Goal: Transaction & Acquisition: Book appointment/travel/reservation

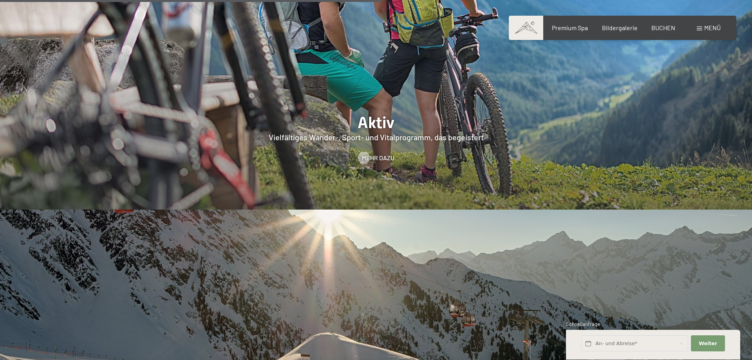
scroll to position [2117, 0]
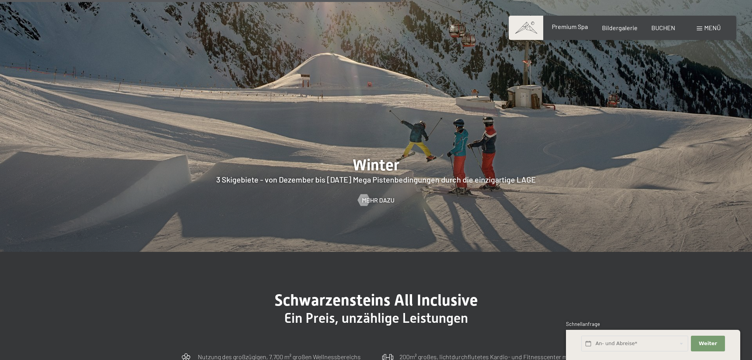
click at [581, 24] on span "Premium Spa" at bounding box center [570, 26] width 36 height 7
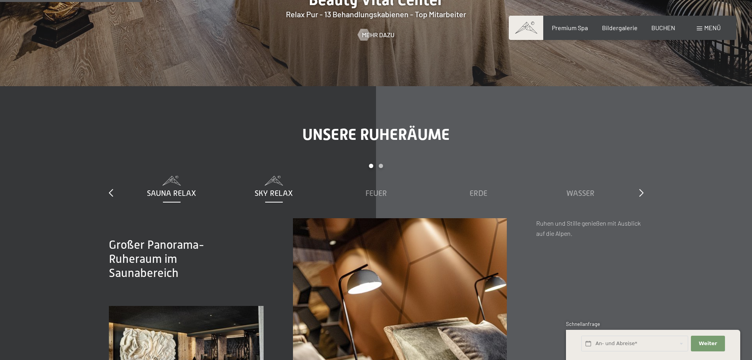
scroll to position [1158, 0]
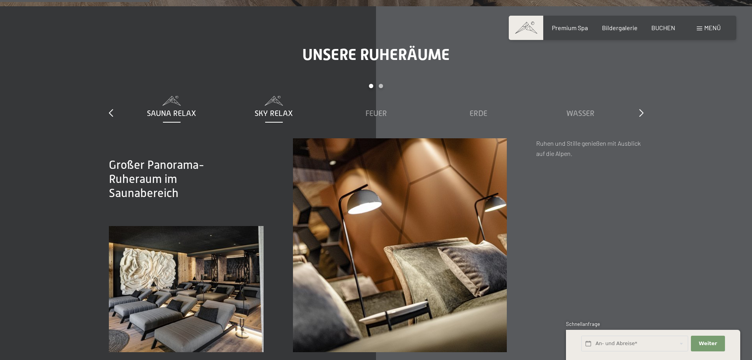
click at [286, 117] on span "Sky Relax" at bounding box center [274, 113] width 38 height 9
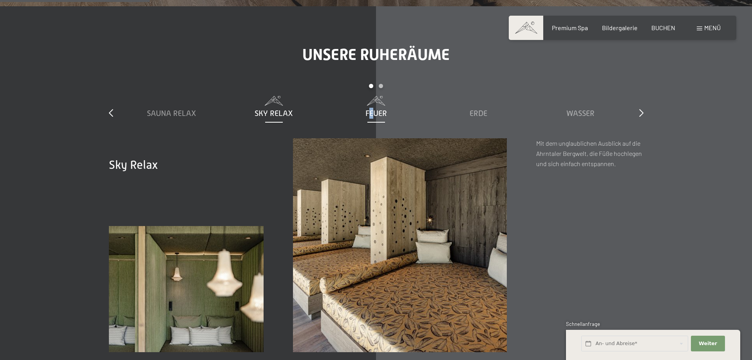
click at [371, 116] on span "Feuer" at bounding box center [376, 113] width 22 height 9
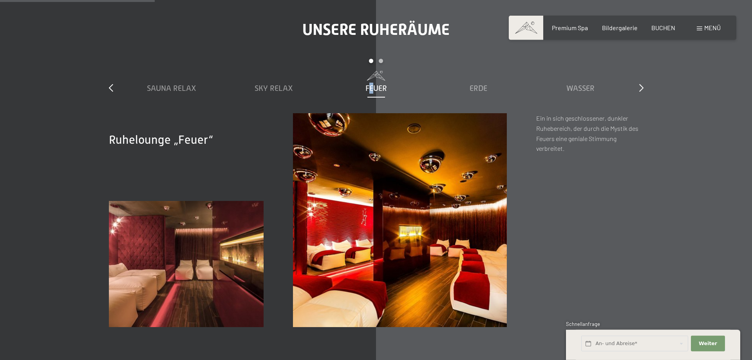
scroll to position [1198, 0]
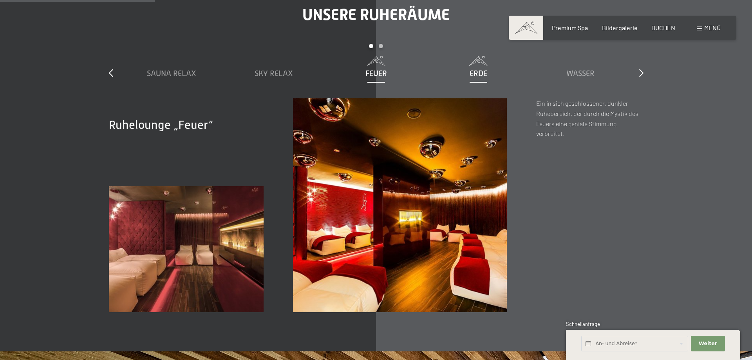
click at [479, 70] on span "Erde" at bounding box center [479, 73] width 18 height 9
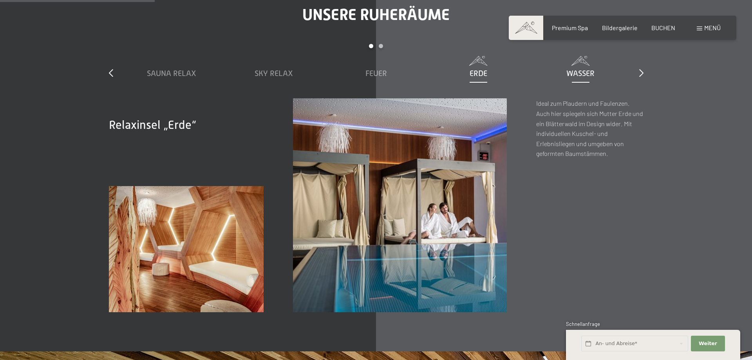
click at [592, 70] on span "Wasser" at bounding box center [580, 73] width 28 height 9
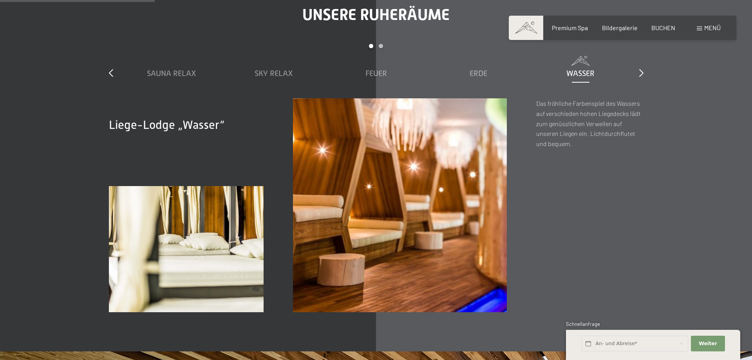
click at [641, 79] on div "slide 1 to 5 of 7 Sauna Relax Sky Relax Feuer Erde Wasser Luft Wolke 7" at bounding box center [376, 71] width 535 height 54
click at [640, 77] on icon at bounding box center [641, 73] width 4 height 8
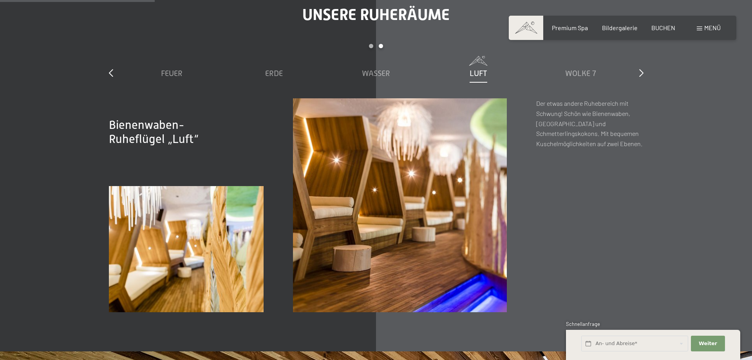
click at [478, 72] on span "Luft" at bounding box center [479, 73] width 18 height 9
click at [560, 75] on div "Wolke 7" at bounding box center [580, 73] width 94 height 11
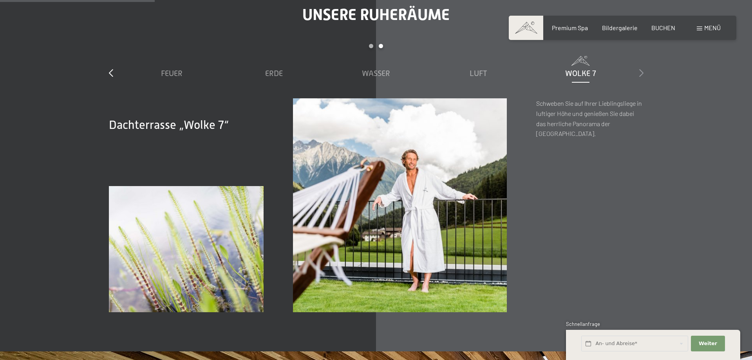
click at [642, 72] on icon at bounding box center [641, 73] width 4 height 8
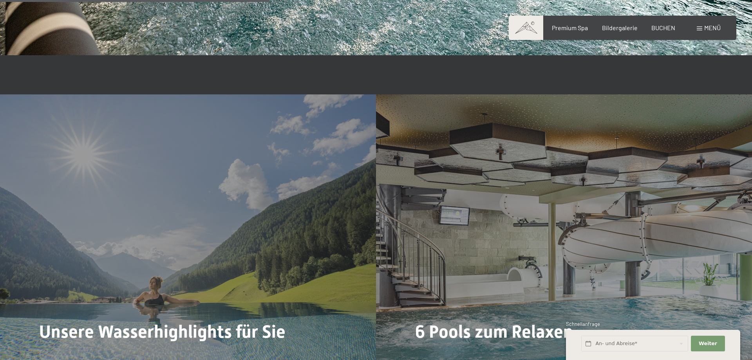
scroll to position [2157, 0]
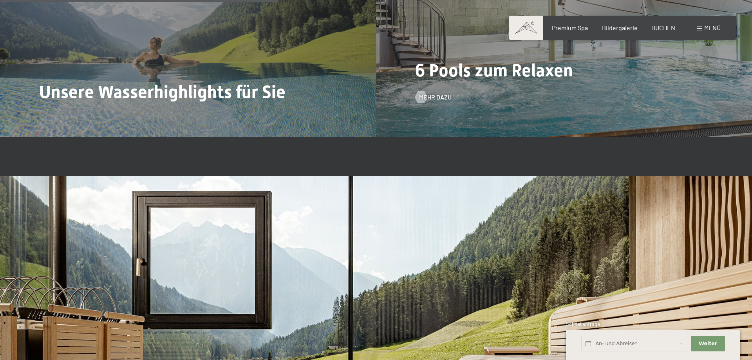
click at [427, 95] on span "Mehr dazu" at bounding box center [443, 97] width 33 height 9
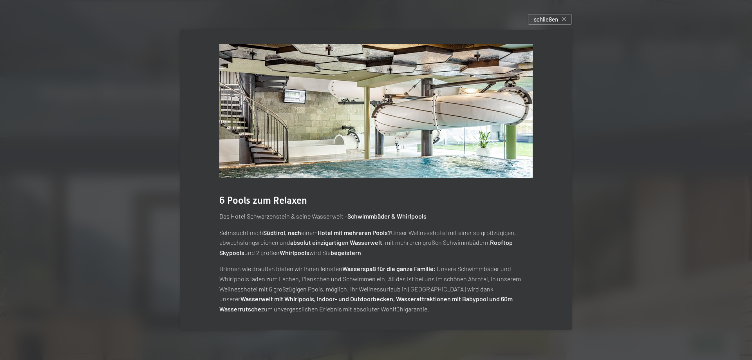
scroll to position [5, 0]
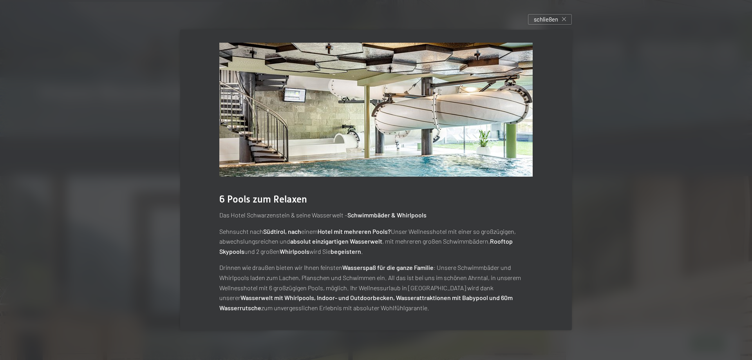
click at [547, 199] on div "6 Pools zum Relaxen Das [GEOGRAPHIC_DATA] & seine Wasserwelt – Schwimmbäder & W…" at bounding box center [376, 177] width 392 height 305
click at [648, 184] on div at bounding box center [376, 180] width 752 height 360
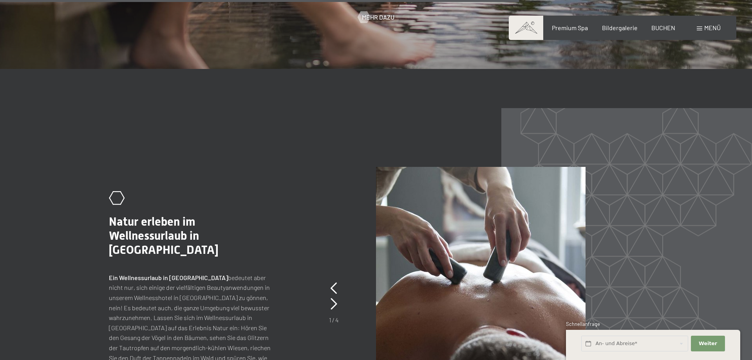
scroll to position [3555, 0]
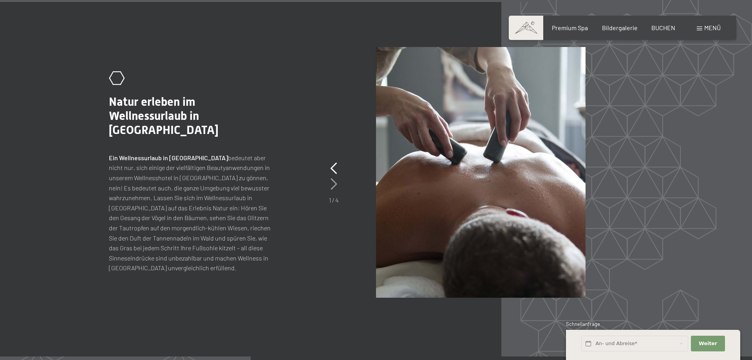
click at [333, 185] on icon at bounding box center [334, 184] width 7 height 12
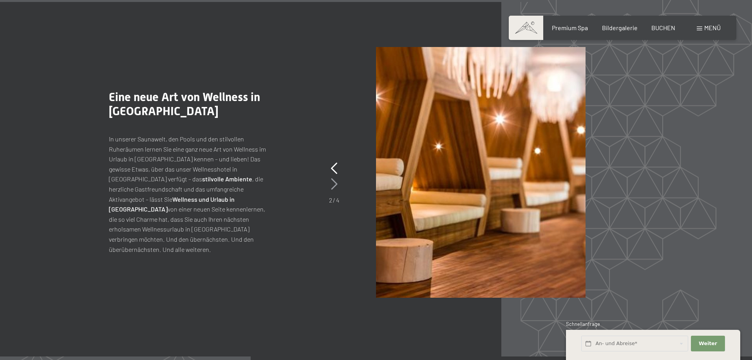
click at [333, 185] on icon at bounding box center [334, 184] width 7 height 12
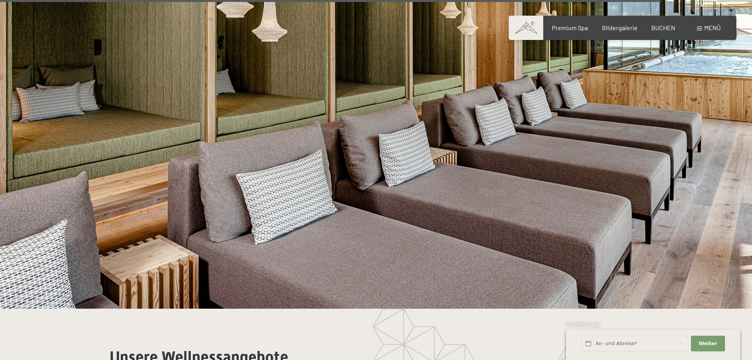
scroll to position [4713, 0]
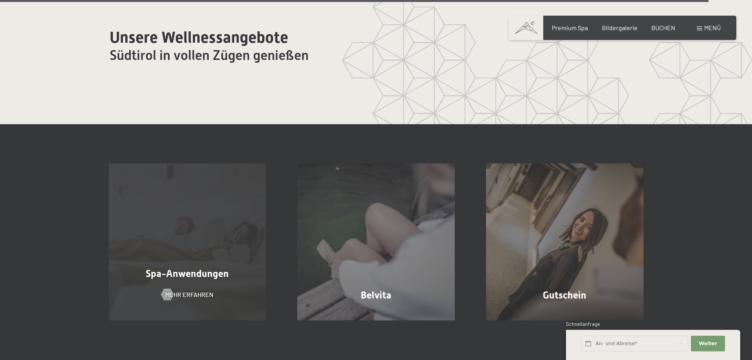
click at [219, 222] on div "Spa-Anwendungen Mehr erfahren" at bounding box center [187, 241] width 189 height 157
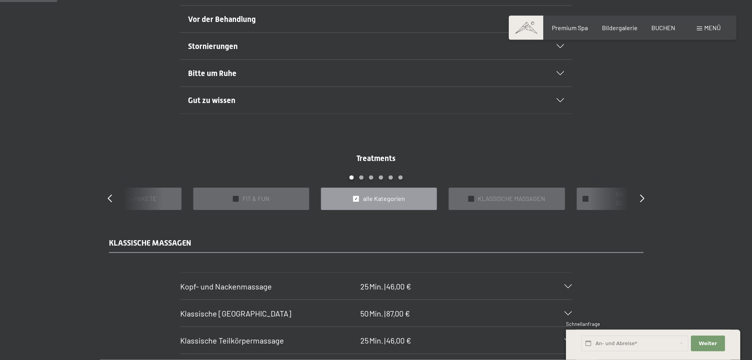
scroll to position [639, 0]
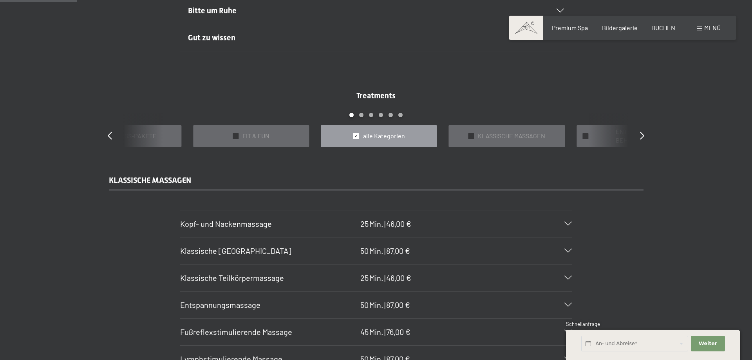
click at [365, 141] on div "✓ alle Kategorien" at bounding box center [379, 136] width 116 height 22
click at [645, 134] on div "Treatments slide 3 to 7 of 22 ✓ [PERSON_NAME] & PACKUNGEN ✓ VORFREUDE FÜR WERDE…" at bounding box center [376, 118] width 564 height 57
click at [642, 135] on icon at bounding box center [642, 136] width 4 height 8
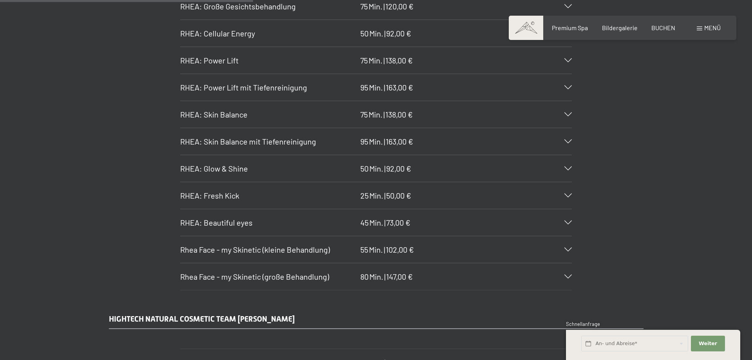
scroll to position [2157, 0]
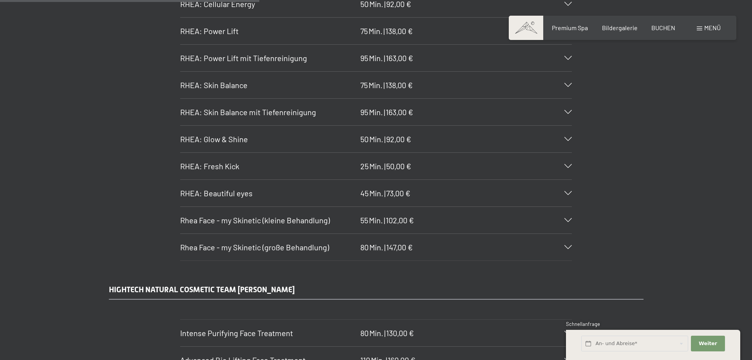
click at [424, 108] on div "RHEA: Skin Balance mit Tiefenreinigung 95 Min. | 163,00 €" at bounding box center [376, 112] width 392 height 27
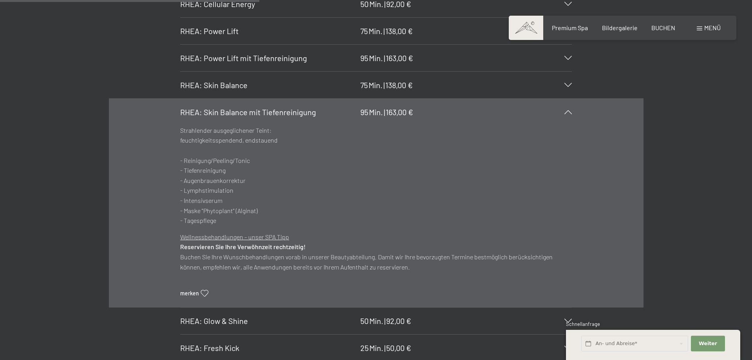
click at [424, 108] on div "RHEA: Skin Balance mit Tiefenreinigung 95 Min. | 163,00 €" at bounding box center [376, 112] width 392 height 27
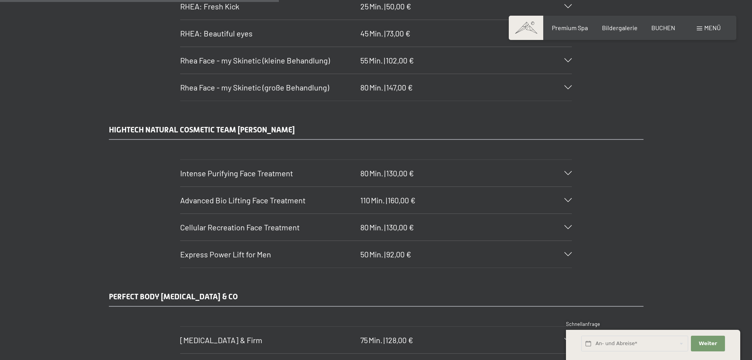
scroll to position [2476, 0]
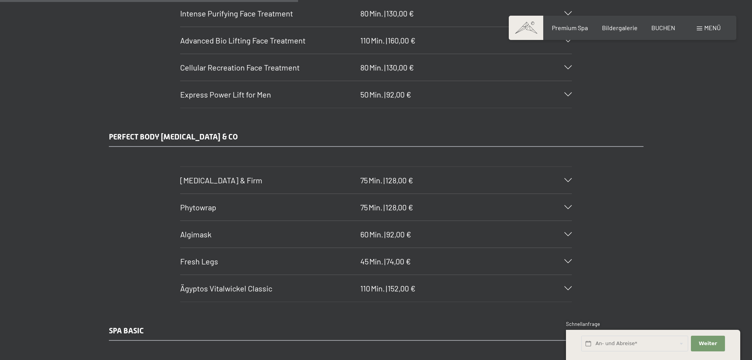
click at [367, 178] on span "75" at bounding box center [363, 179] width 7 height 9
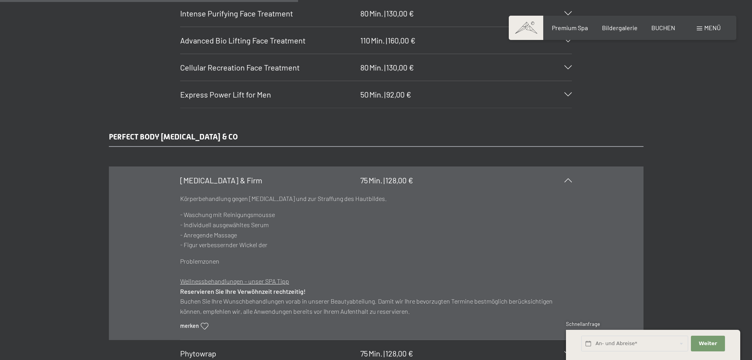
click at [367, 178] on span "75" at bounding box center [363, 179] width 7 height 9
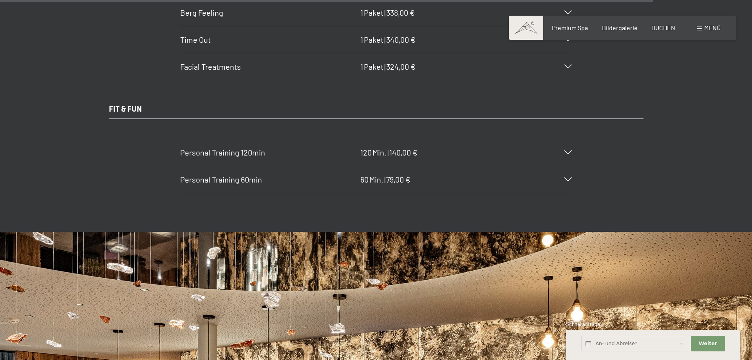
scroll to position [5632, 0]
